Goal: Transaction & Acquisition: Purchase product/service

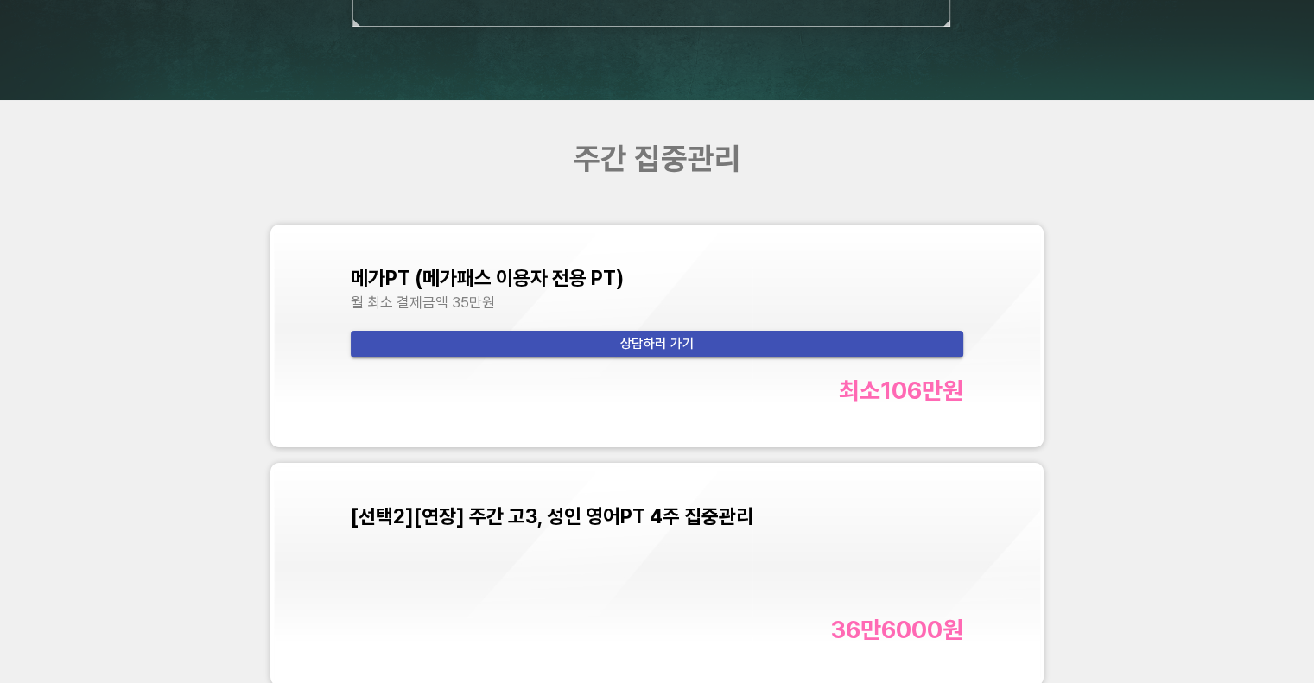
scroll to position [6047, 0]
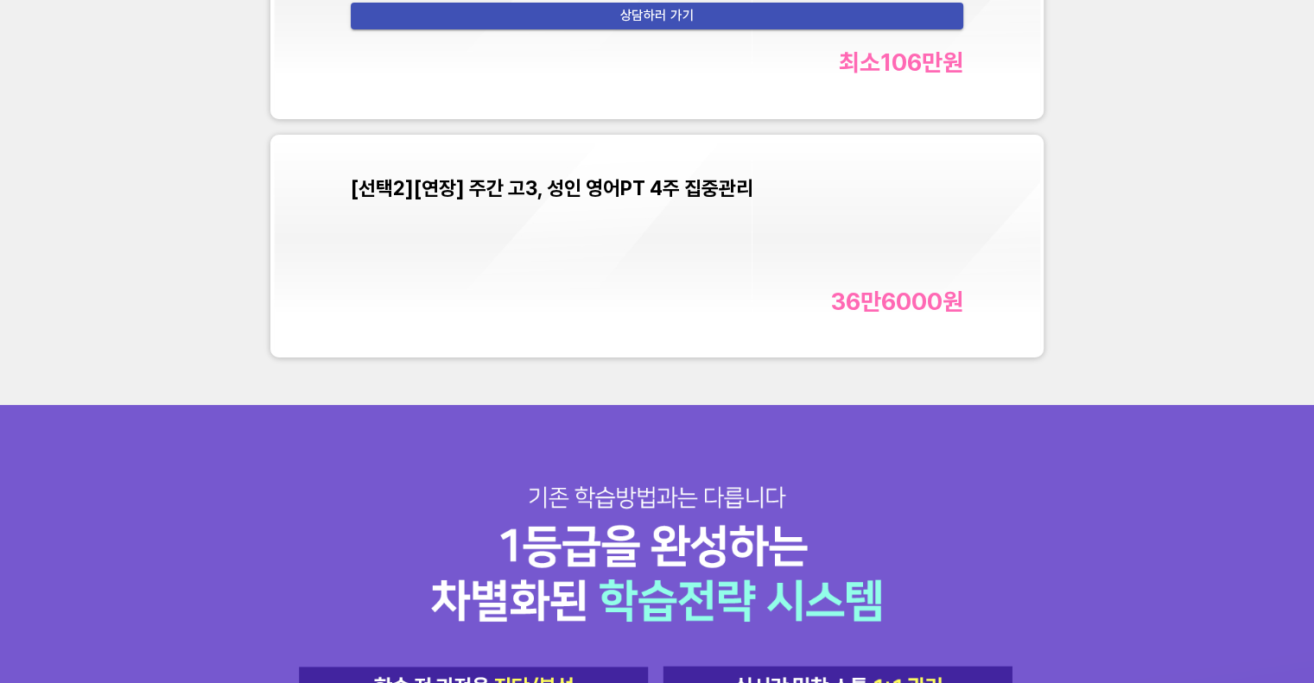
click at [618, 243] on div "[선택2][연장] 주간 고3, 성인 영어PT 4주 집중관리 36만6000 원" at bounding box center [657, 245] width 612 height 139
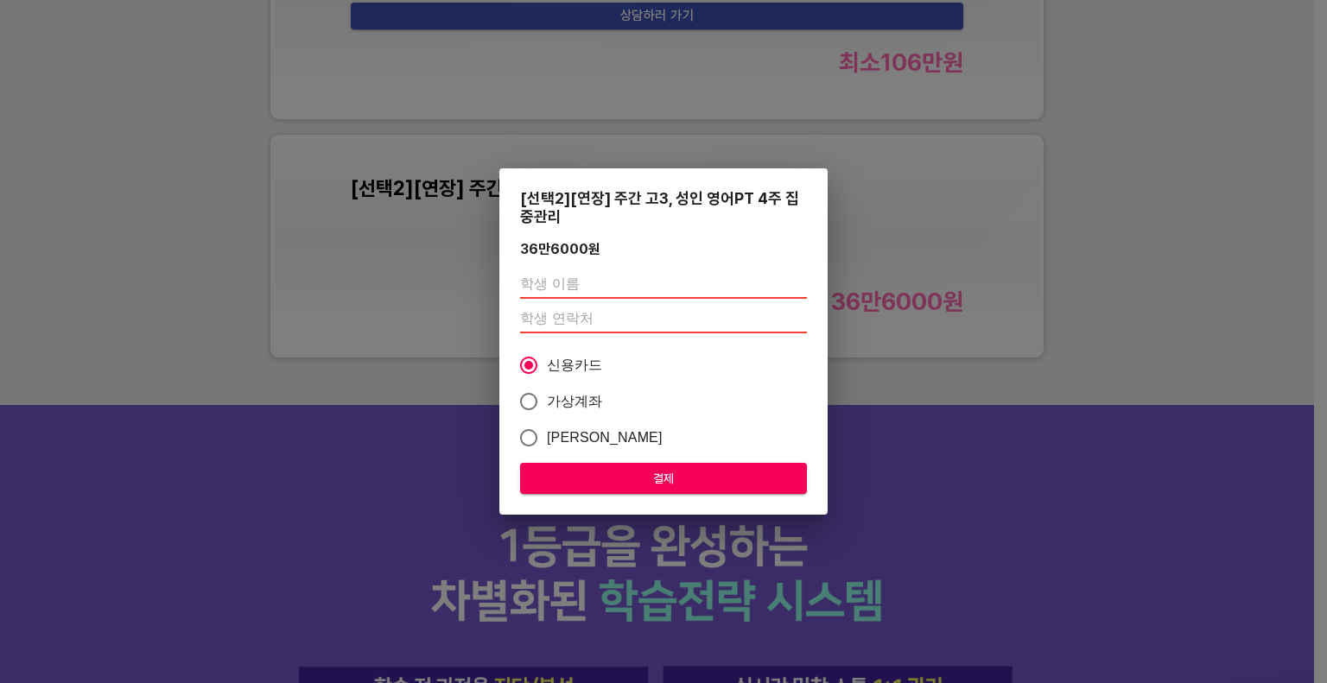
click at [556, 277] on input "text" at bounding box center [663, 285] width 287 height 28
type input "[PERSON_NAME]"
paste input "01059428797"
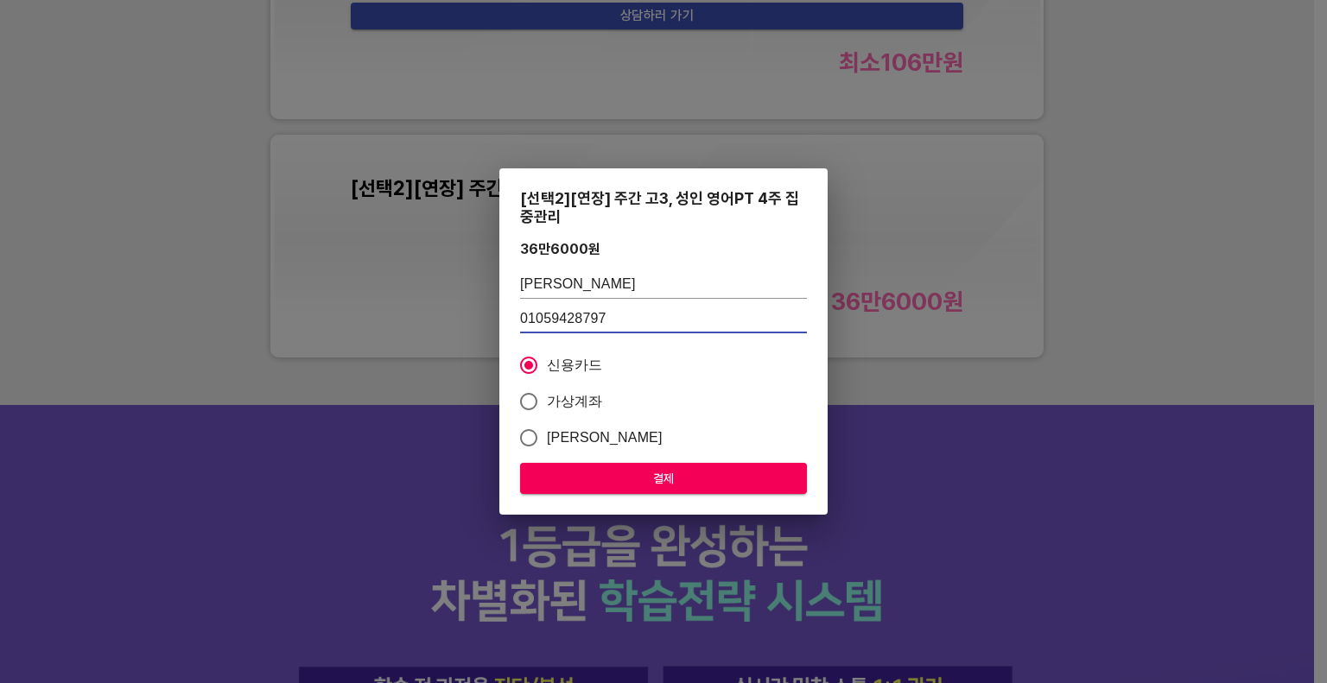
type input "01059428797"
click at [559, 409] on span "가상계좌" at bounding box center [575, 401] width 56 height 21
click at [547, 409] on input "가상계좌" at bounding box center [529, 402] width 36 height 36
radio input "true"
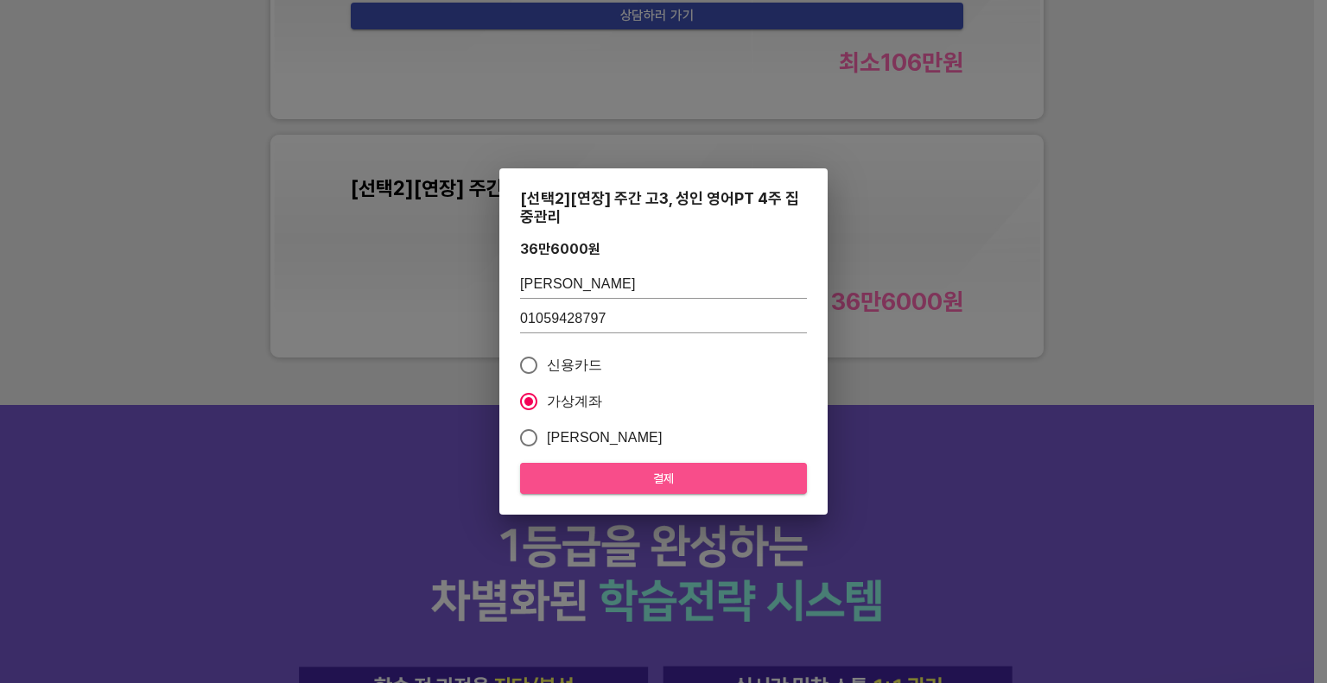
click at [639, 474] on span "결제" at bounding box center [663, 479] width 259 height 22
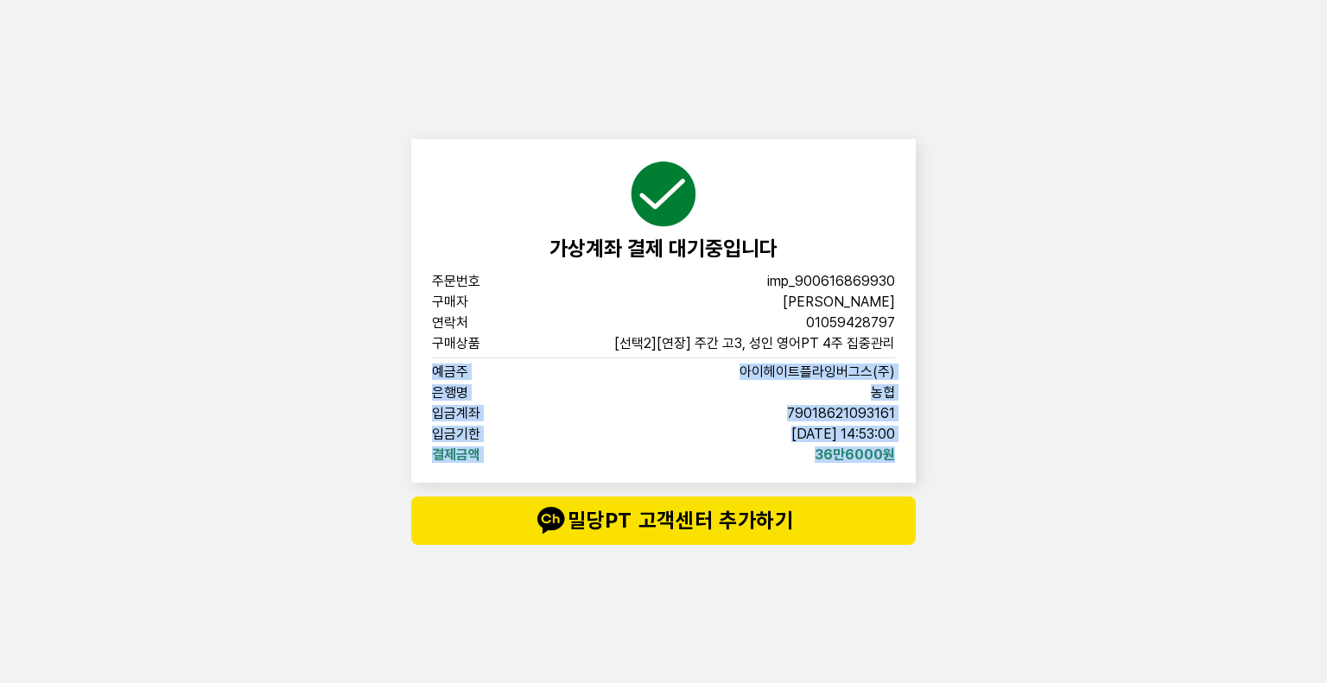
drag, startPoint x: 897, startPoint y: 460, endPoint x: 430, endPoint y: 372, distance: 474.6
click at [430, 372] on div "가상계좌 결제 대기중입니다 주문번호 imp_900616869930 구매자 김사랑 연락처 01059428797 구매상품 [선택2][연장] 주간 …" at bounding box center [663, 311] width 504 height 344
copy div "예금주 아이헤이트플라잉버그스(주) 은행명 농협 입금계좌 79018621093161 입금기한 2025-08-29 14:53:00 결제금액 36만…"
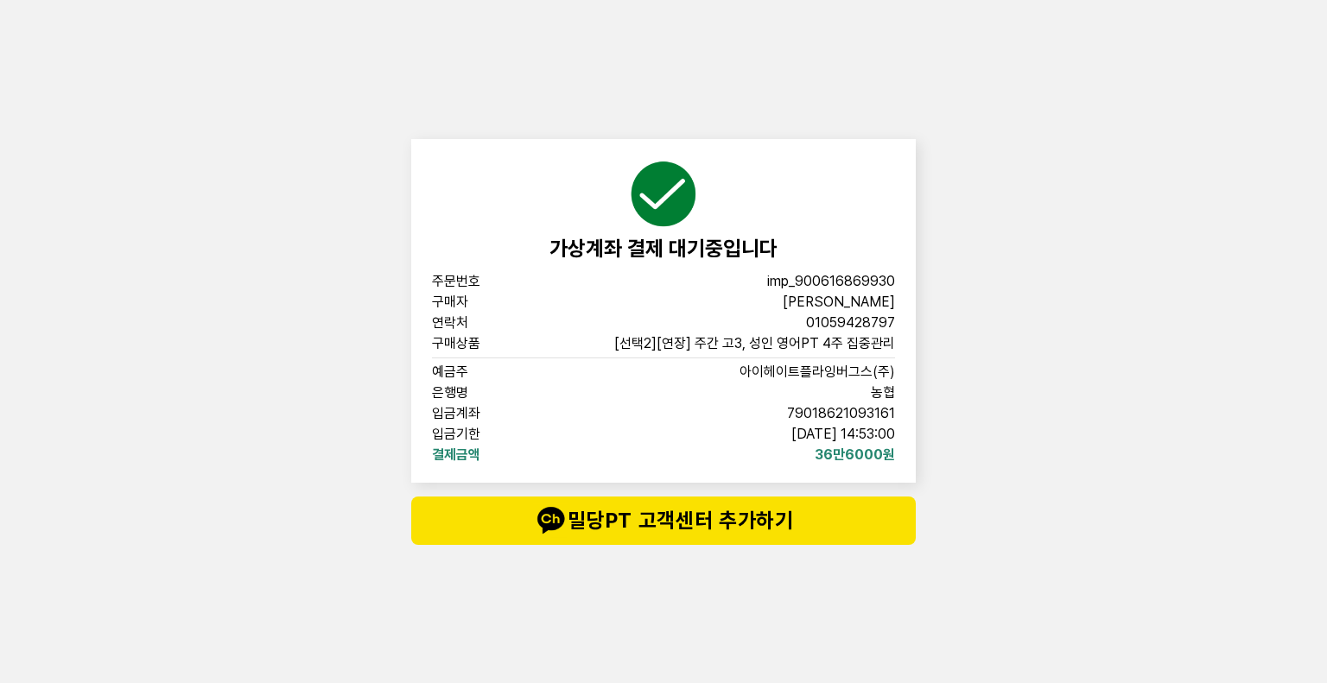
click at [404, 341] on div "가상계좌 결제 대기중입니다 주문번호 imp_900616869930 구매자 김사랑 연락처 01059428797 구매상품 [선택2][연장] 주간 …" at bounding box center [663, 341] width 518 height 683
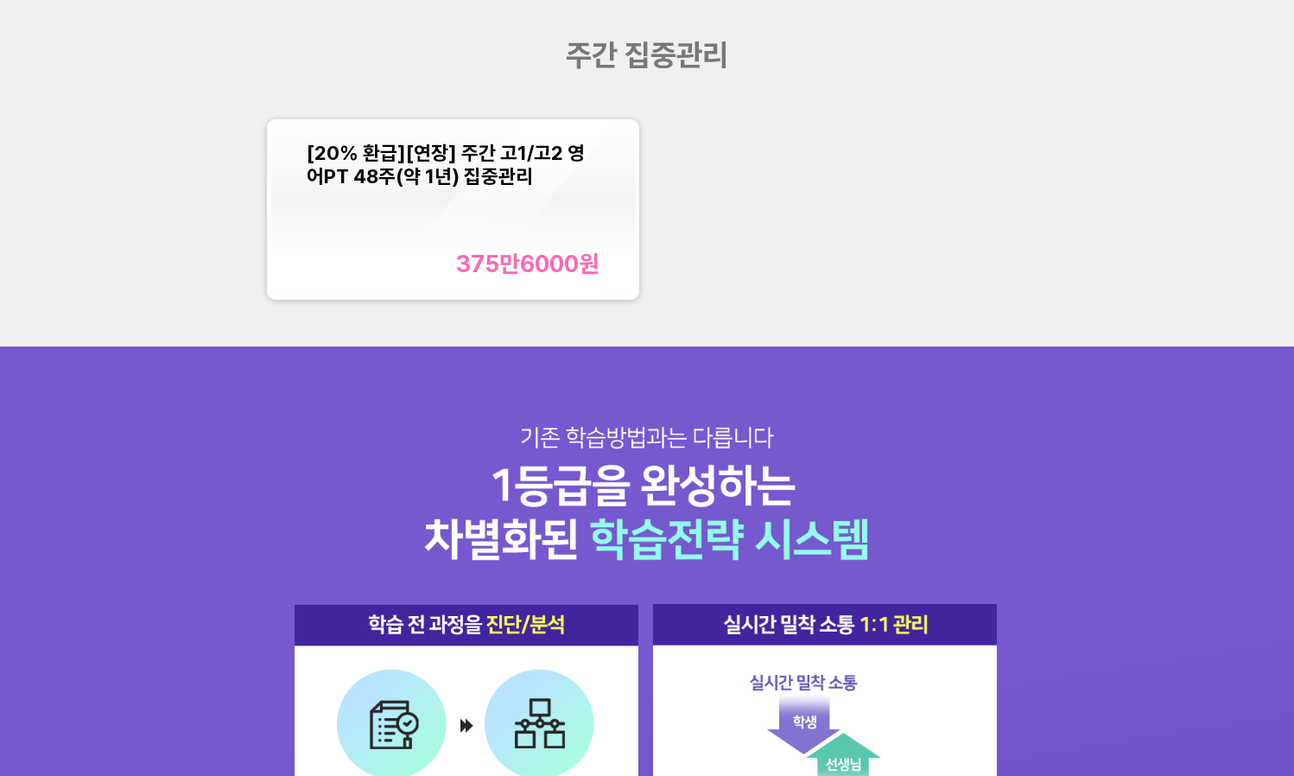
scroll to position [1728, 0]
